Goal: Information Seeking & Learning: Learn about a topic

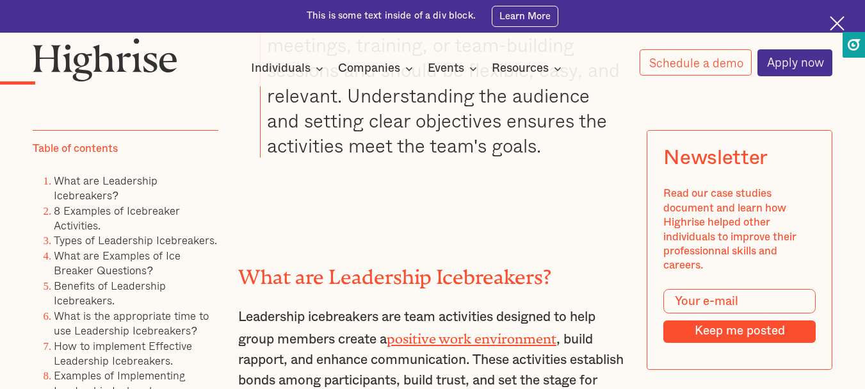
scroll to position [1857, 0]
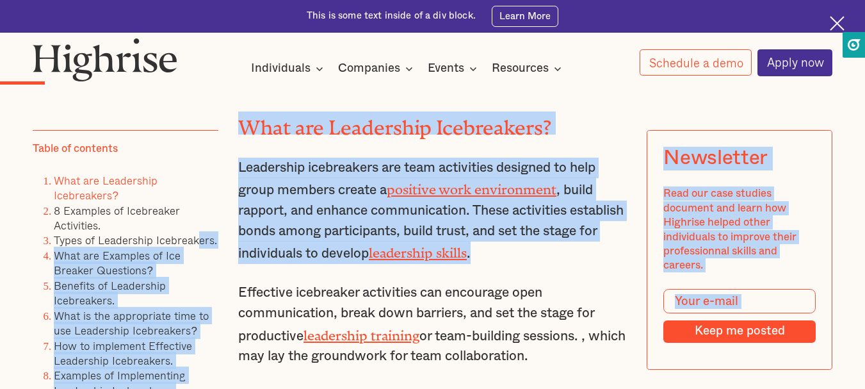
drag, startPoint x: 562, startPoint y: 262, endPoint x: 189, endPoint y: 229, distance: 374.8
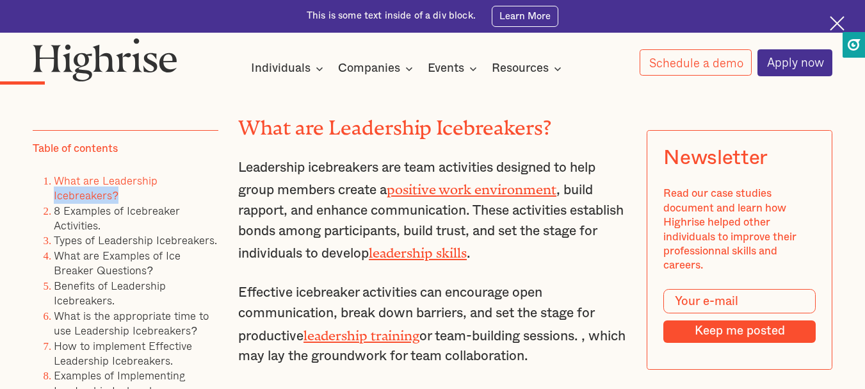
click at [190, 189] on li "What are Leadership Icebreakers?" at bounding box center [136, 188] width 164 height 30
click at [393, 228] on p "Leadership icebreakers are team activities designed to help group members creat…" at bounding box center [432, 210] width 389 height 106
click at [326, 222] on p "Leadership icebreakers are team activities designed to help group members creat…" at bounding box center [432, 210] width 389 height 106
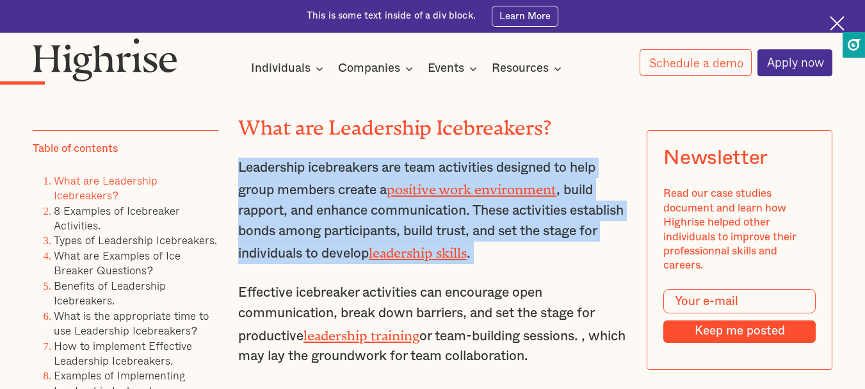
click at [326, 222] on p "Leadership icebreakers are team activities designed to help group members creat…" at bounding box center [432, 210] width 389 height 106
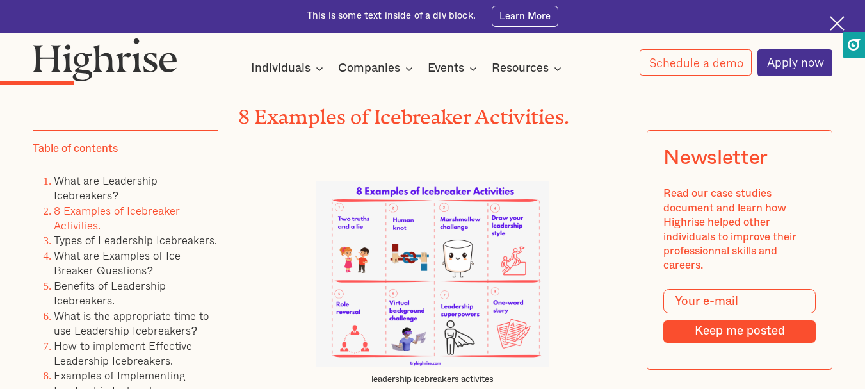
scroll to position [2454, 0]
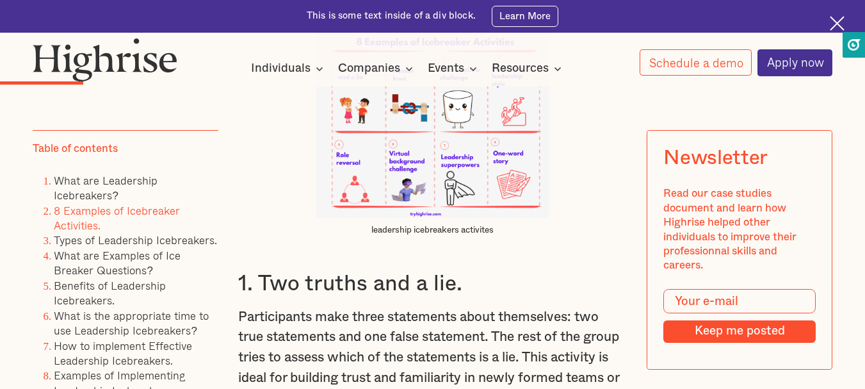
click at [405, 145] on img at bounding box center [432, 124] width 233 height 186
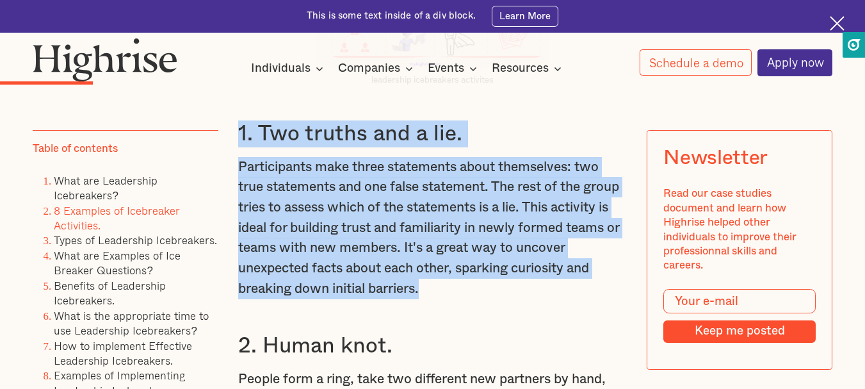
drag, startPoint x: 455, startPoint y: 309, endPoint x: 223, endPoint y: 161, distance: 275.3
click at [323, 299] on p "Participants make three statements about themselves: two true statements and on…" at bounding box center [432, 228] width 389 height 142
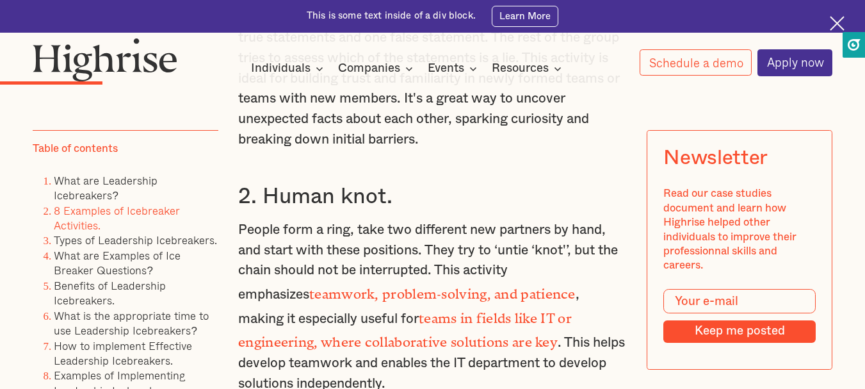
scroll to position [2903, 0]
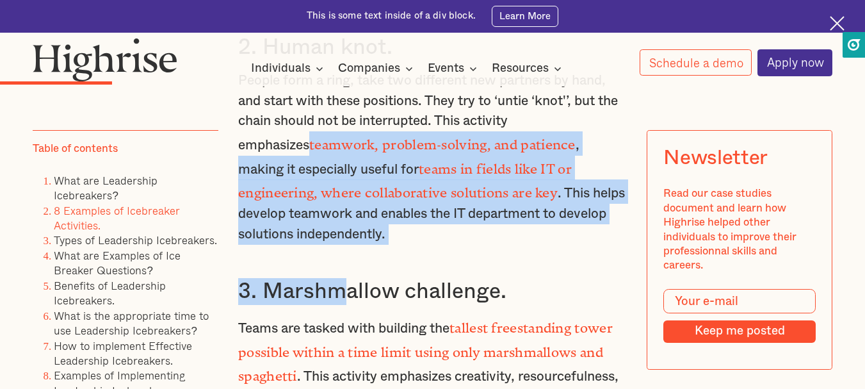
drag, startPoint x: 337, startPoint y: 273, endPoint x: 236, endPoint y: 169, distance: 145.3
click at [238, 169] on div "What are Leadership Icebreakers? Leadership icebreakers are team activities des…" at bounding box center [432, 215] width 389 height 2386
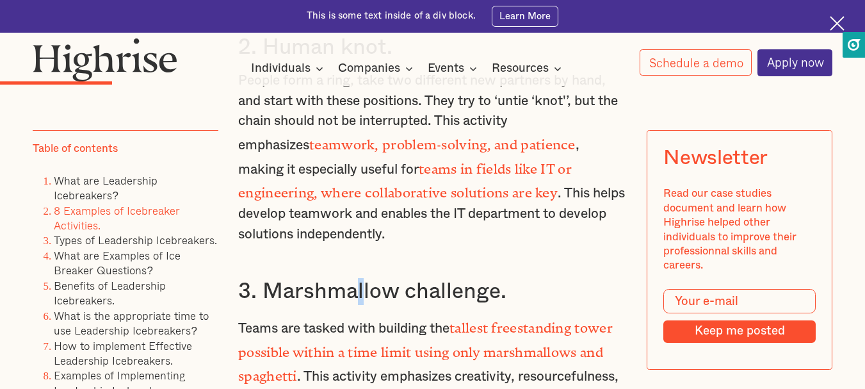
drag, startPoint x: 363, startPoint y: 277, endPoint x: 342, endPoint y: 261, distance: 26.9
click at [351, 274] on div "What are Leadership Icebreakers? Leadership icebreakers are team activities des…" at bounding box center [432, 215] width 389 height 2386
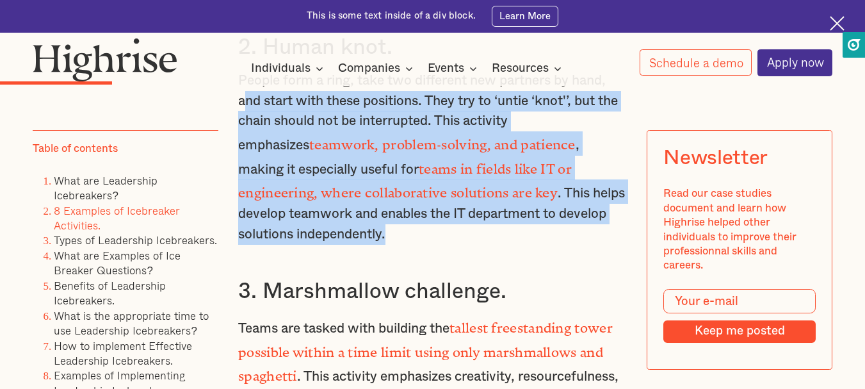
scroll to position [2753, 0]
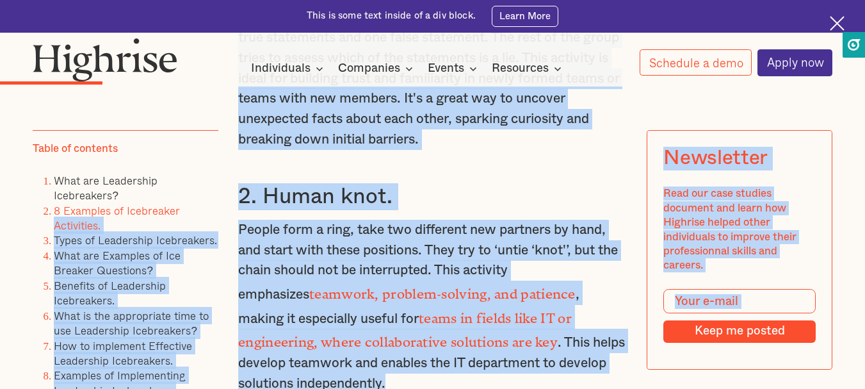
drag, startPoint x: 342, startPoint y: 243, endPoint x: 219, endPoint y: 216, distance: 126.3
click at [288, 266] on p "People form a ring, take two different new partners by hand, and start with the…" at bounding box center [432, 306] width 389 height 173
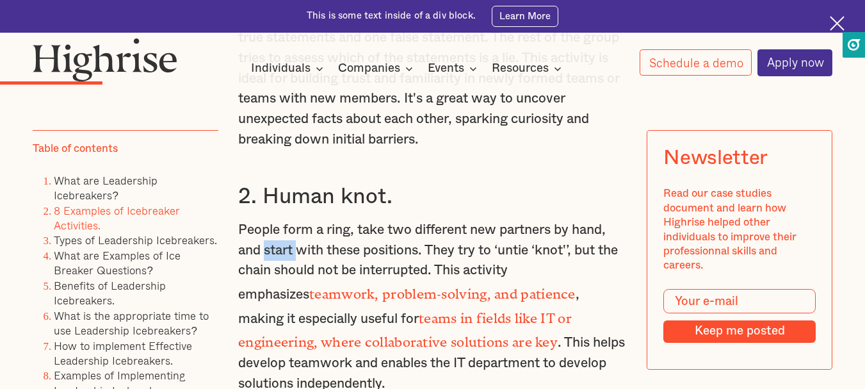
click at [288, 266] on p "People form a ring, take two different new partners by hand, and start with the…" at bounding box center [432, 306] width 389 height 173
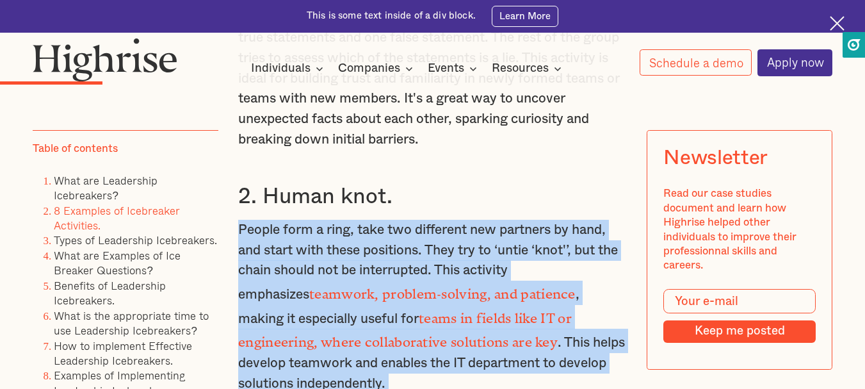
click at [288, 266] on p "People form a ring, take two different new partners by hand, and start with the…" at bounding box center [432, 306] width 389 height 173
click at [436, 282] on p "People form a ring, take two different new partners by hand, and start with the…" at bounding box center [432, 306] width 389 height 173
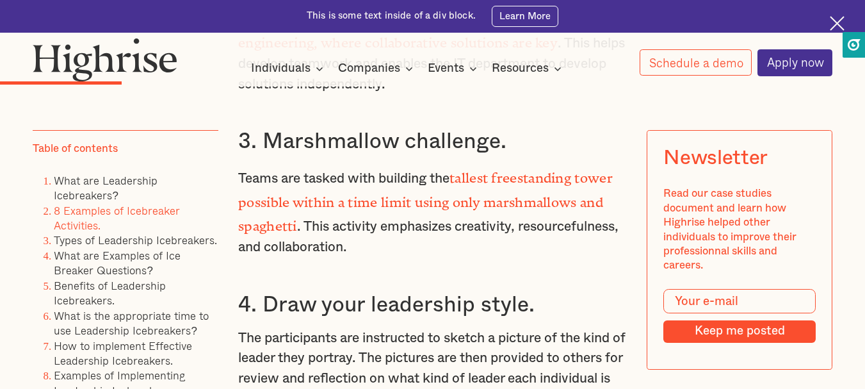
scroll to position [2903, 0]
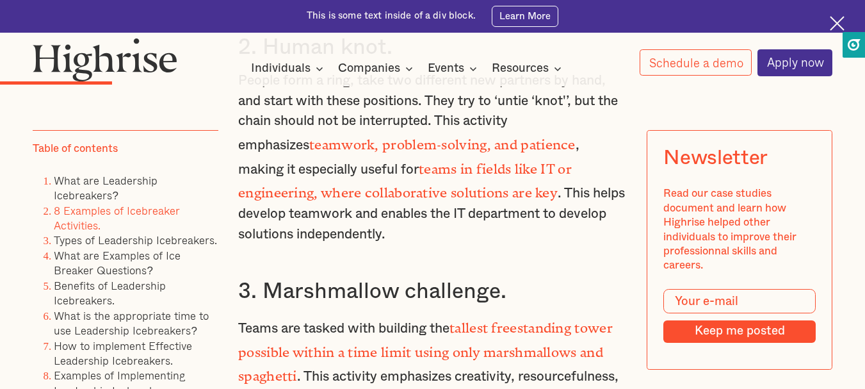
click at [412, 194] on strong "teams in fields like IT or engineering, where collaborative solutions are key" at bounding box center [405, 177] width 334 height 33
click at [417, 184] on strong "teams in fields like IT or engineering, where collaborative solutions are key" at bounding box center [405, 177] width 334 height 33
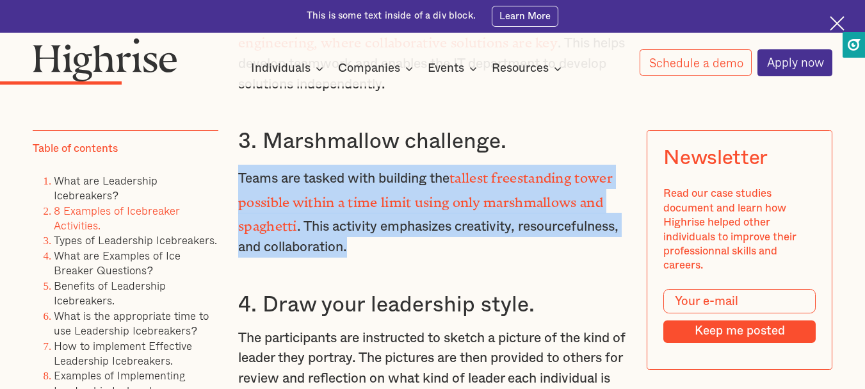
drag, startPoint x: 342, startPoint y: 246, endPoint x: 232, endPoint y: 179, distance: 128.5
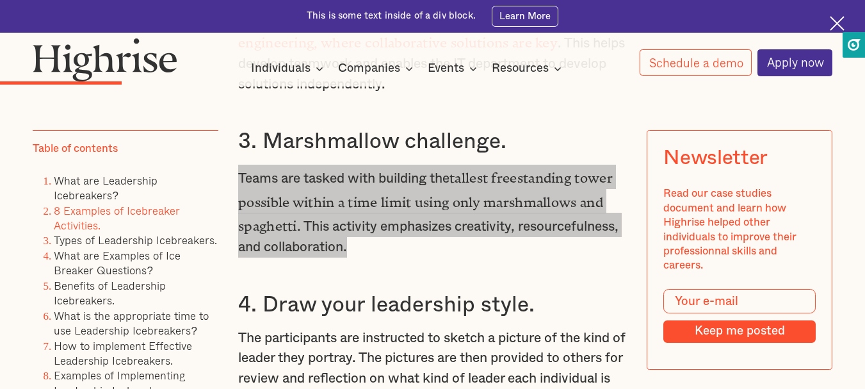
scroll to position [3202, 0]
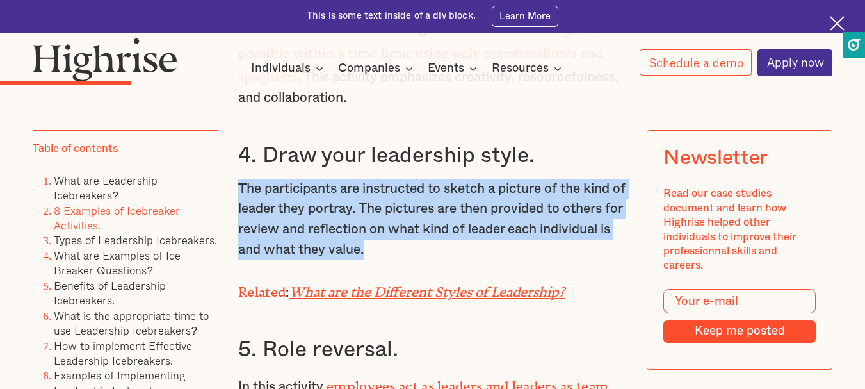
drag, startPoint x: 378, startPoint y: 250, endPoint x: 230, endPoint y: 187, distance: 160.3
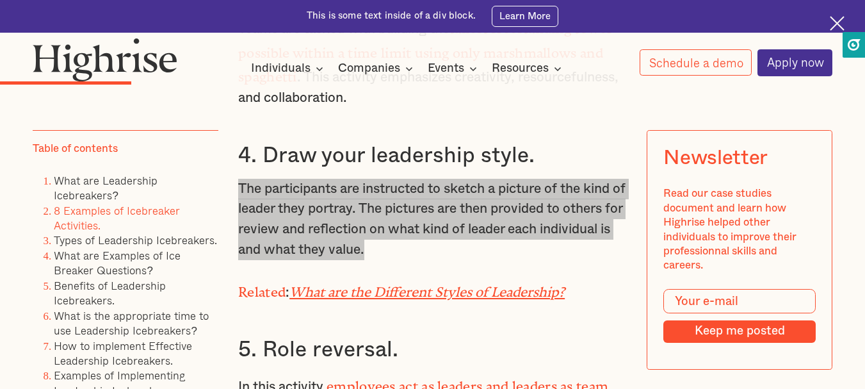
scroll to position [3351, 0]
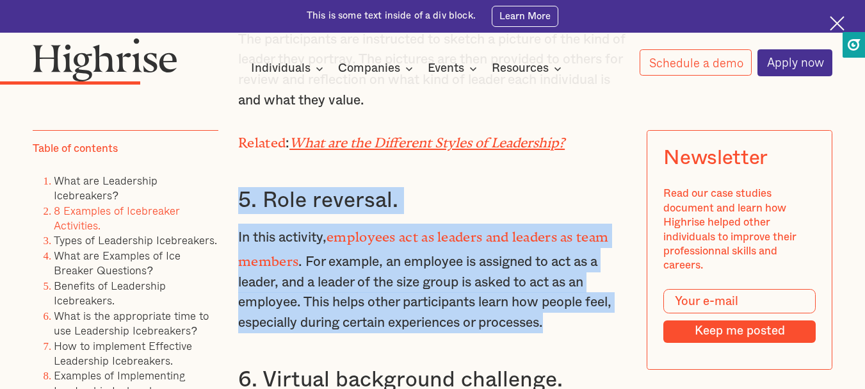
drag, startPoint x: 560, startPoint y: 324, endPoint x: 460, endPoint y: 277, distance: 110.3
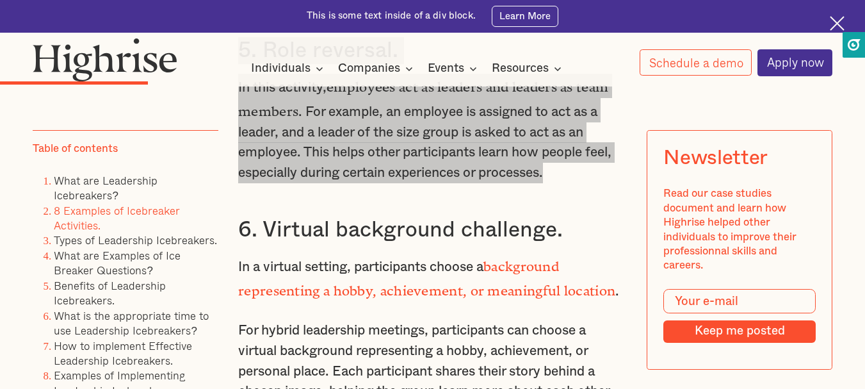
scroll to position [3650, 0]
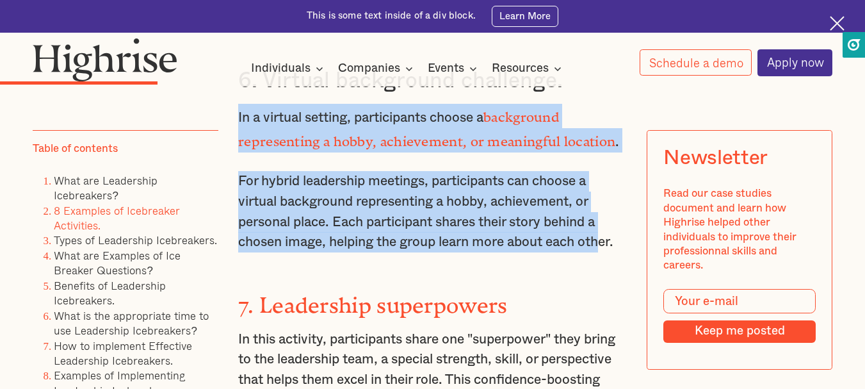
drag, startPoint x: 602, startPoint y: 239, endPoint x: 222, endPoint y: 107, distance: 402.5
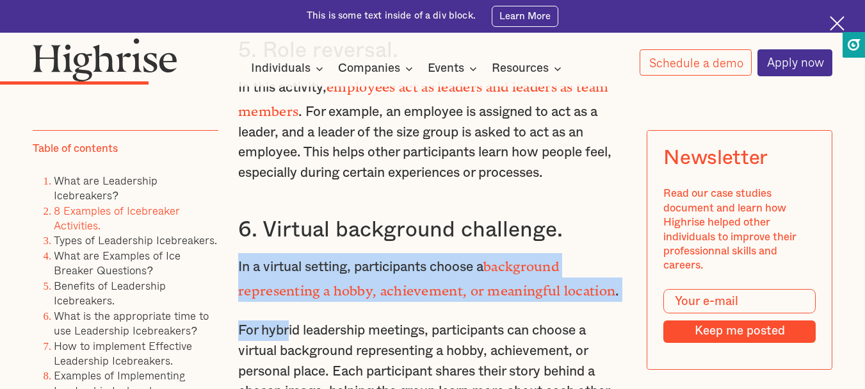
drag, startPoint x: 566, startPoint y: 236, endPoint x: 275, endPoint y: 239, distance: 290.7
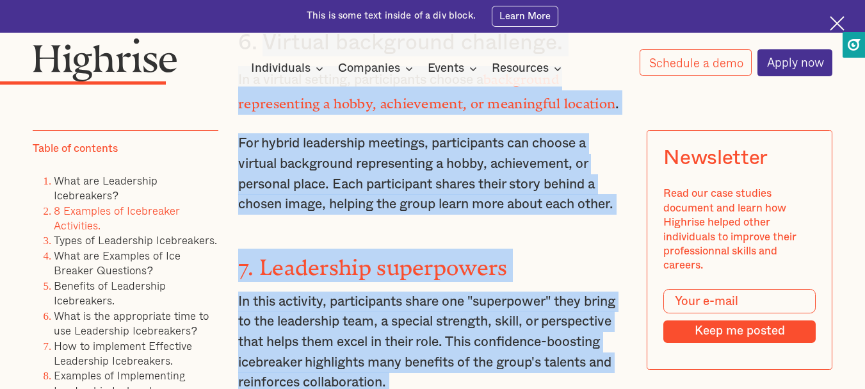
scroll to position [3821, 0]
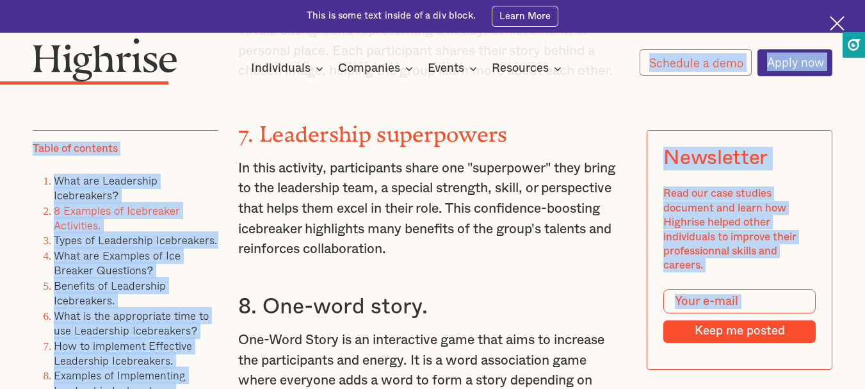
drag, startPoint x: 263, startPoint y: 218, endPoint x: 606, endPoint y: 58, distance: 378.0
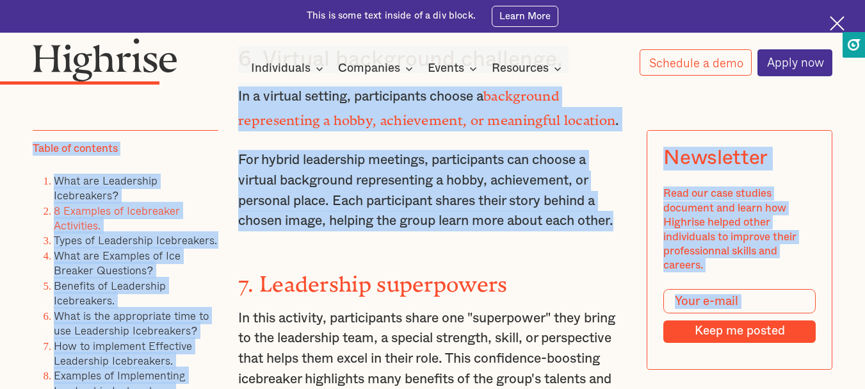
drag, startPoint x: 623, startPoint y: 215, endPoint x: 235, endPoint y: 86, distance: 408.9
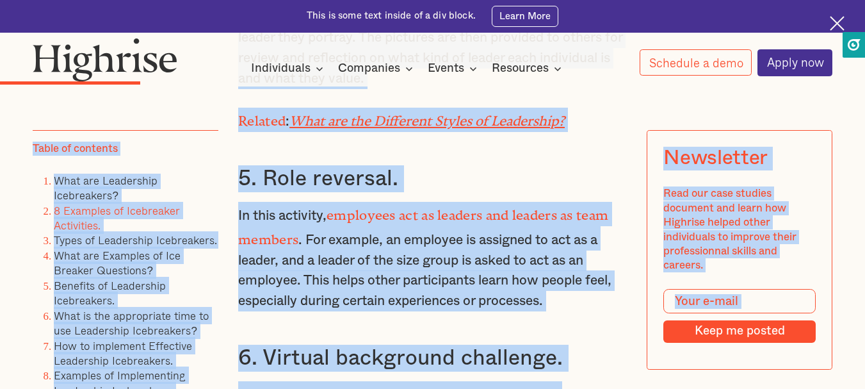
click at [355, 252] on p "In this activity, employees act as leaders and leaders as team members . For ex…" at bounding box center [432, 256] width 389 height 109
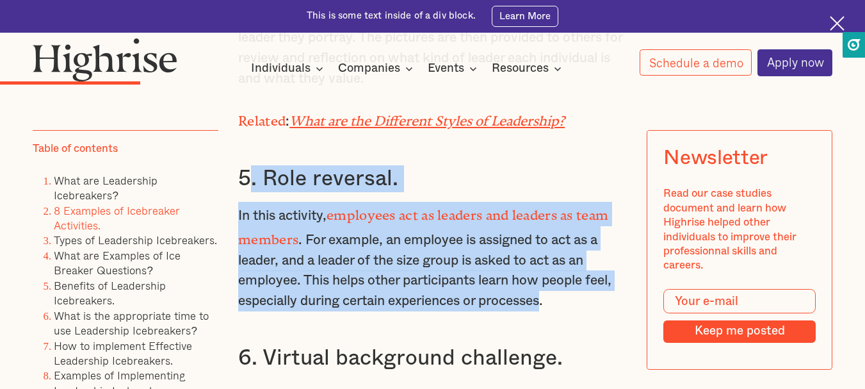
drag, startPoint x: 245, startPoint y: 177, endPoint x: 548, endPoint y: 302, distance: 328.4
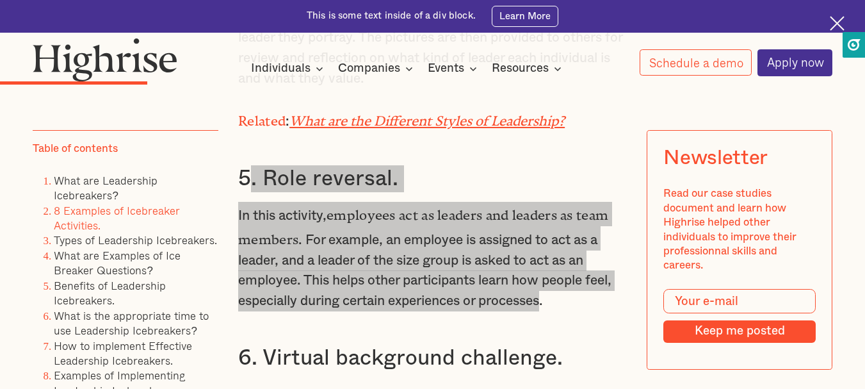
scroll to position [3522, 0]
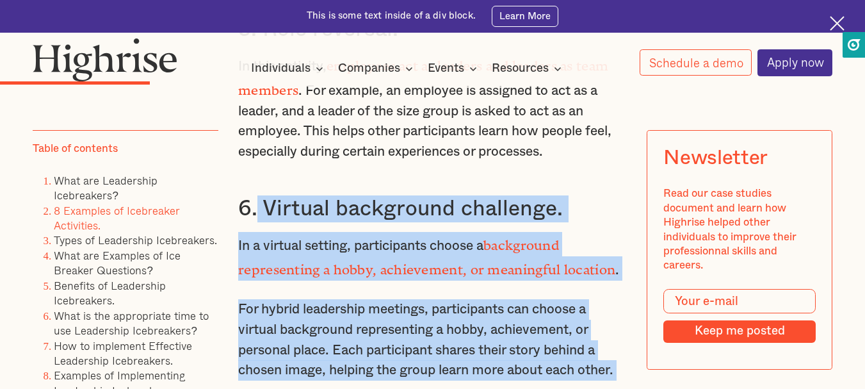
drag, startPoint x: 256, startPoint y: 204, endPoint x: 620, endPoint y: 371, distance: 400.2
